Goal: Navigation & Orientation: Find specific page/section

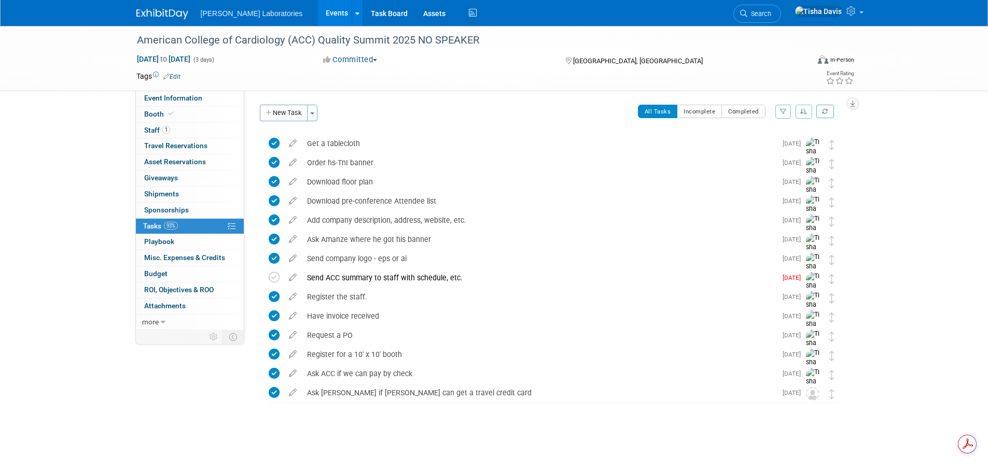
click at [318, 11] on link "Events" at bounding box center [337, 13] width 38 height 26
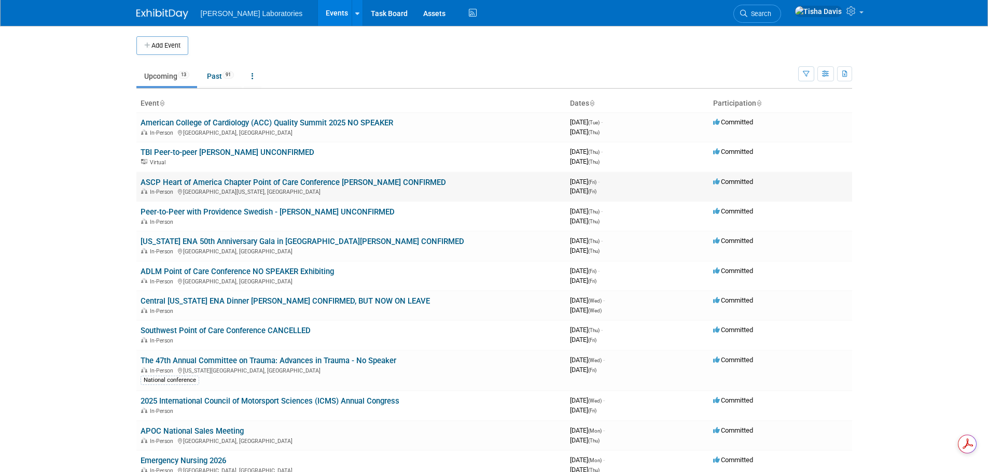
click at [307, 183] on link "ASCP Heart of America Chapter Point of Care Conference [PERSON_NAME] CONFIRMED" at bounding box center [293, 182] width 305 height 9
